Goal: Task Accomplishment & Management: Manage account settings

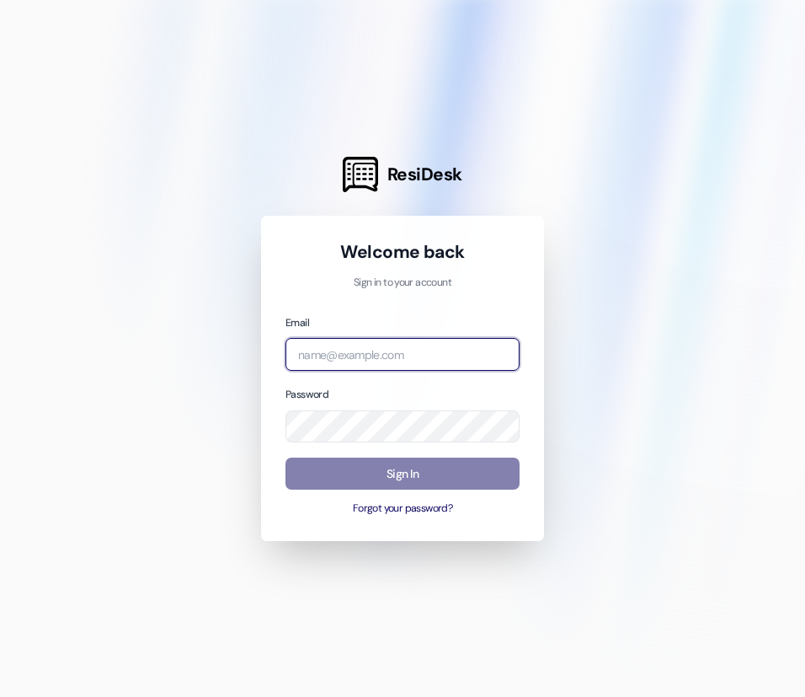
click at [385, 359] on input "email" at bounding box center [403, 354] width 234 height 33
type input "[PERSON_NAME][EMAIL_ADDRESS][DOMAIN_NAME]"
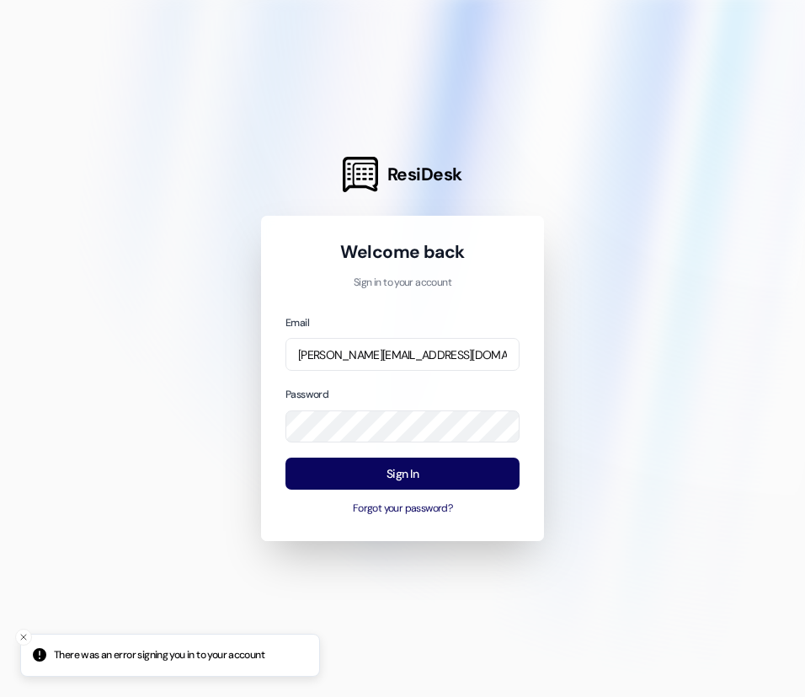
click at [393, 408] on div "Password" at bounding box center [403, 413] width 234 height 57
click at [404, 501] on button "Forgot your password?" at bounding box center [403, 508] width 234 height 15
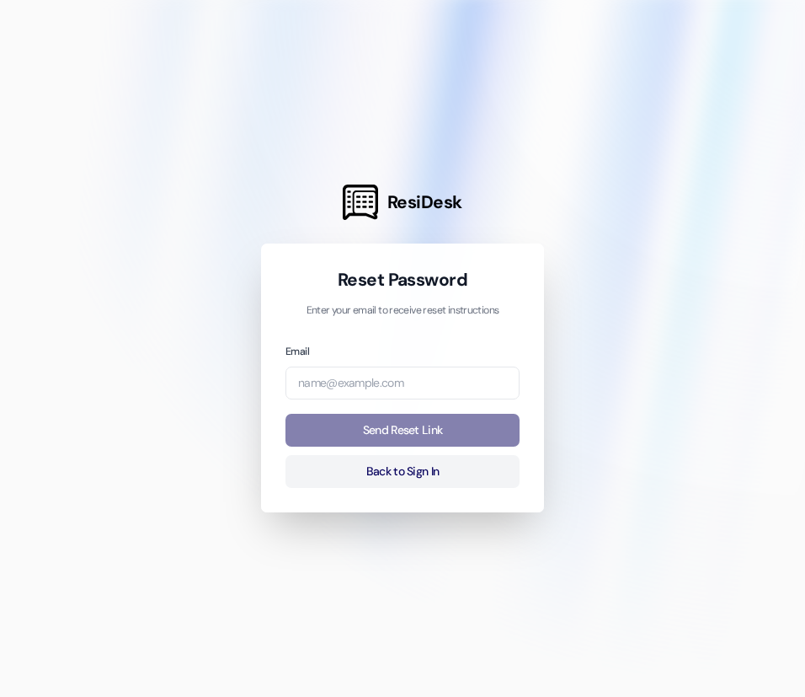
click at [401, 362] on div "Email" at bounding box center [403, 370] width 234 height 57
click at [409, 382] on input "email" at bounding box center [403, 382] width 234 height 33
type input "[PERSON_NAME][EMAIL_ADDRESS][DOMAIN_NAME]"
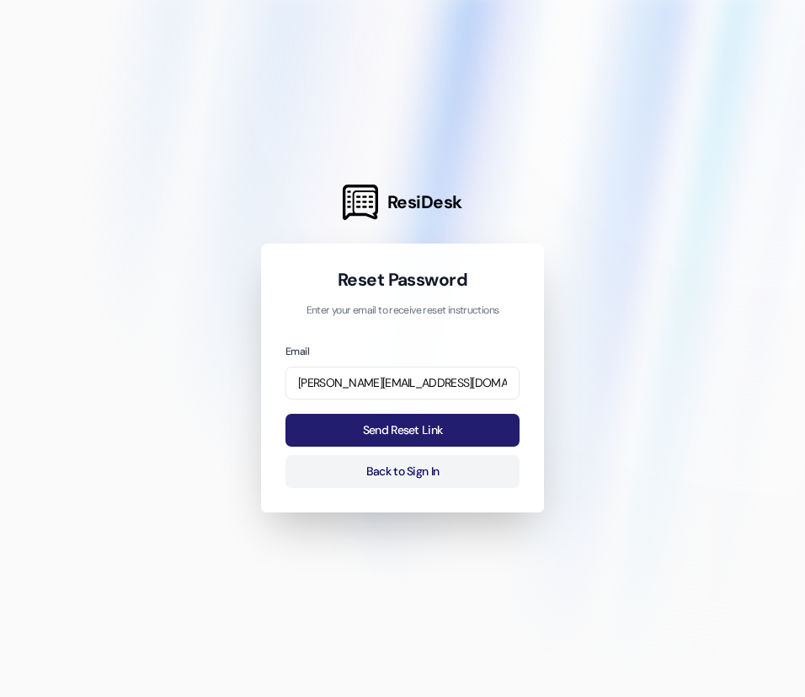
click at [417, 436] on button "Send Reset Link" at bounding box center [403, 430] width 234 height 33
